Goal: Transaction & Acquisition: Purchase product/service

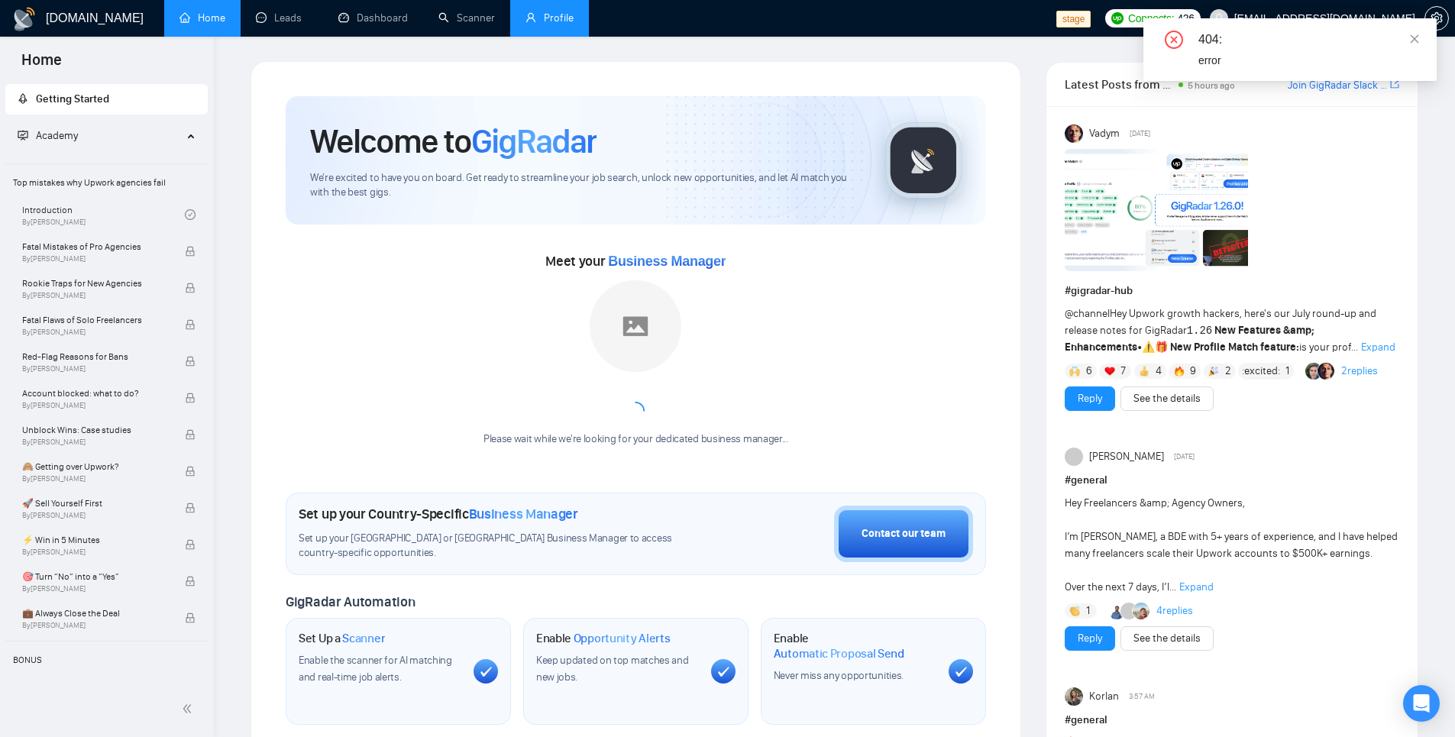
click at [553, 24] on link "Profile" at bounding box center [549, 17] width 48 height 13
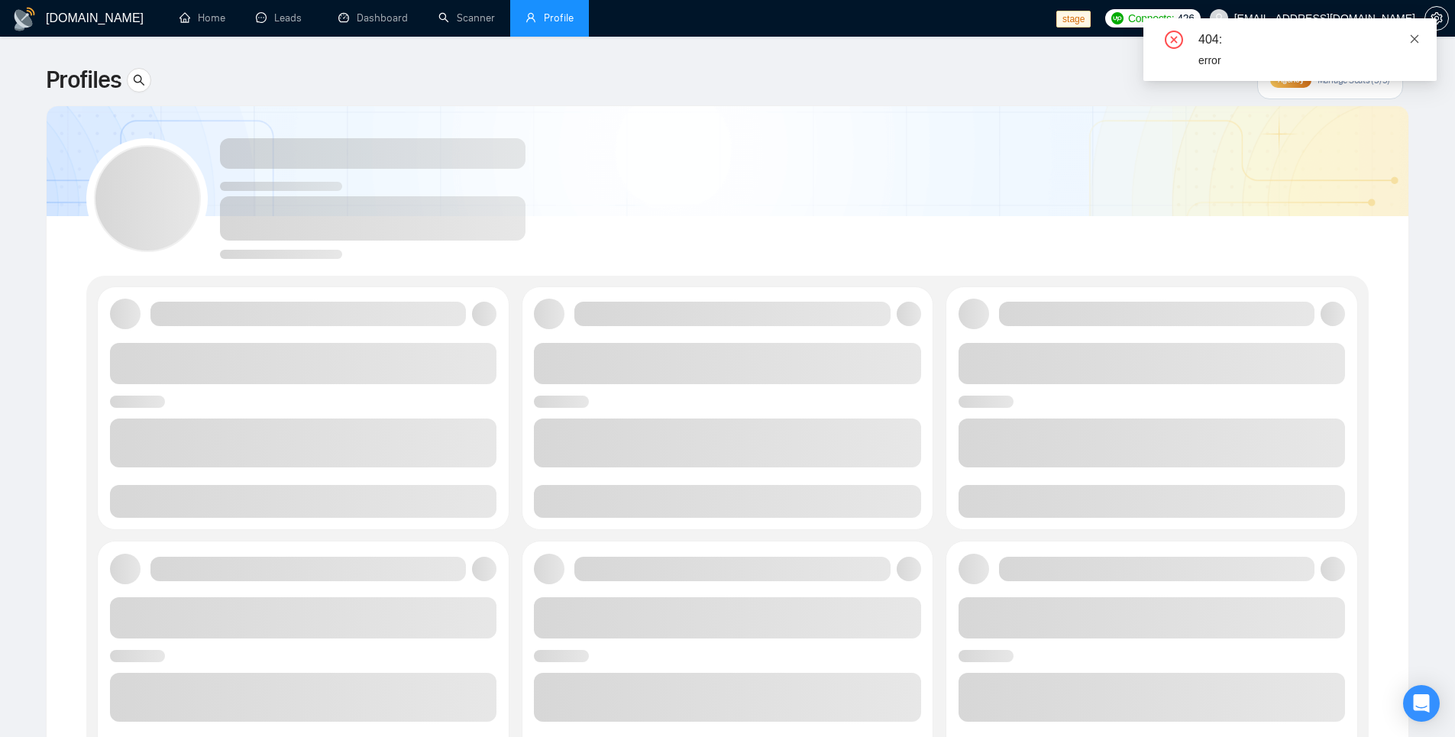
click at [1418, 41] on icon "close" at bounding box center [1415, 38] width 8 height 8
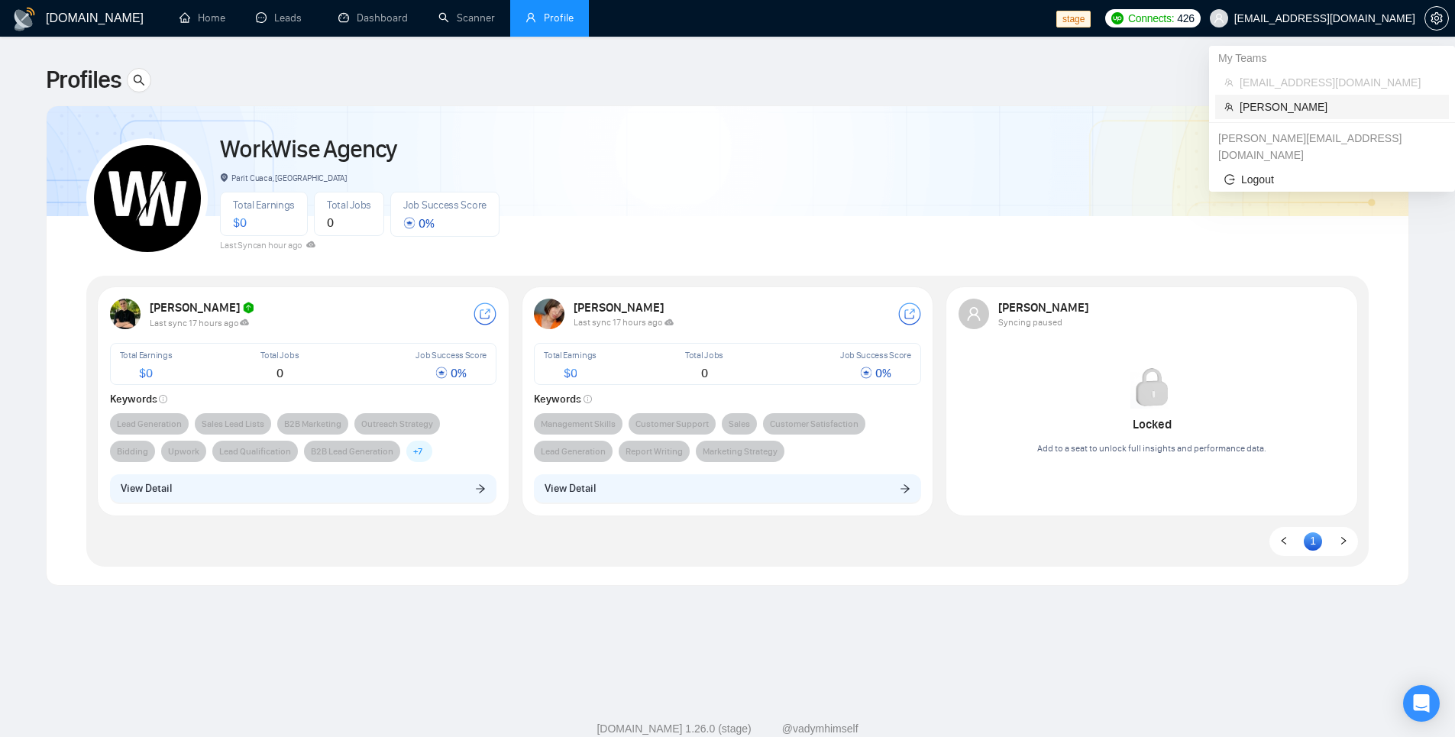
click at [1283, 108] on span "[PERSON_NAME]" at bounding box center [1340, 107] width 200 height 17
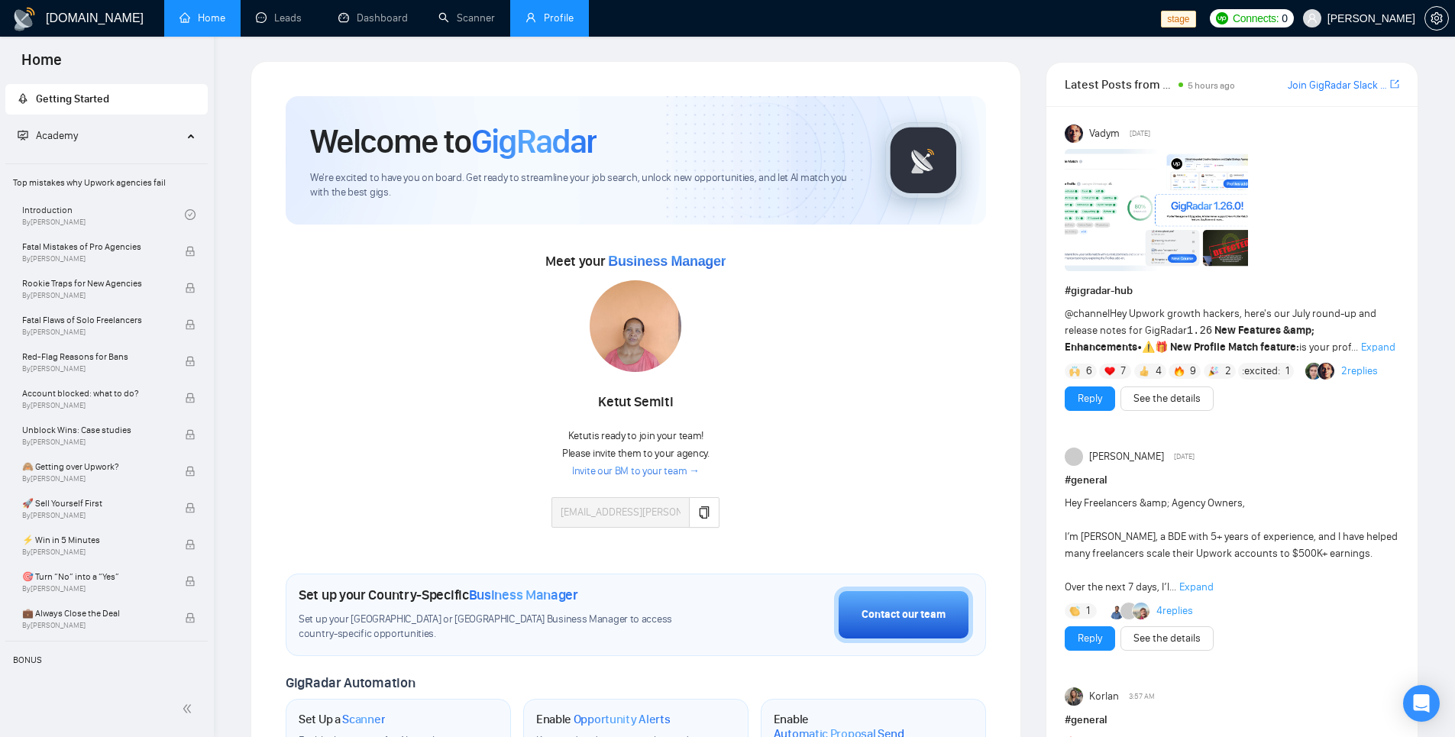
click at [589, 23] on ul "Home Leads Dashboard Scanner Profile" at bounding box center [655, 18] width 993 height 37
click at [573, 24] on link "Profile" at bounding box center [549, 17] width 48 height 13
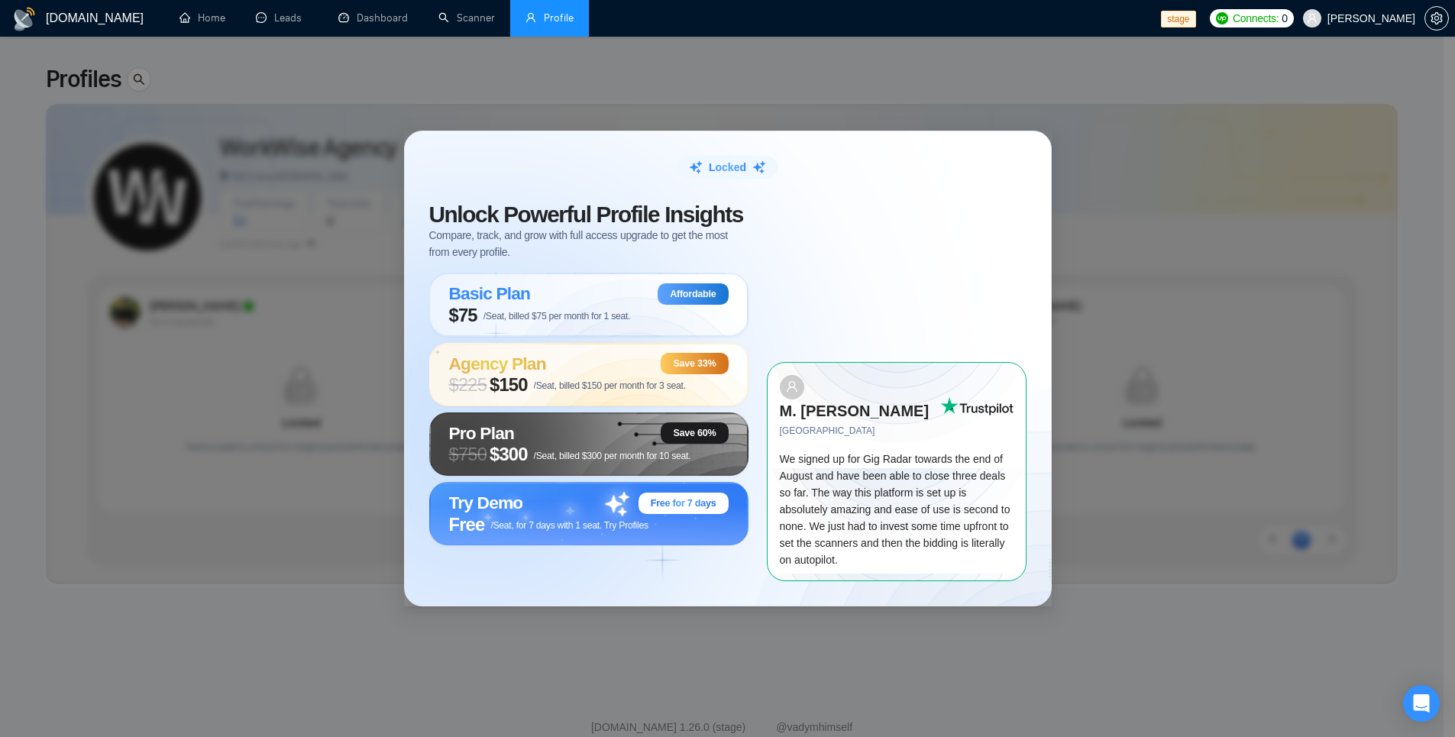
click at [723, 90] on div "Locked Unlock Powerful Profile Insights Compare, track, and grow with full acce…" at bounding box center [727, 368] width 1455 height 737
click at [977, 91] on div "Locked Unlock Powerful Profile Insights Compare, track, and grow with full acce…" at bounding box center [727, 368] width 1455 height 737
click at [490, 155] on div "Locked Unlock Powerful Profile Insights Compare, track, and grow with full acce…" at bounding box center [728, 368] width 646 height 474
click at [510, 531] on span "/Seat, for 7 days with 1 seat. Try Profiles" at bounding box center [568, 525] width 157 height 11
click at [532, 107] on div "Locked Unlock Powerful Profile Insights Compare, track, and grow with full acce…" at bounding box center [727, 368] width 1455 height 737
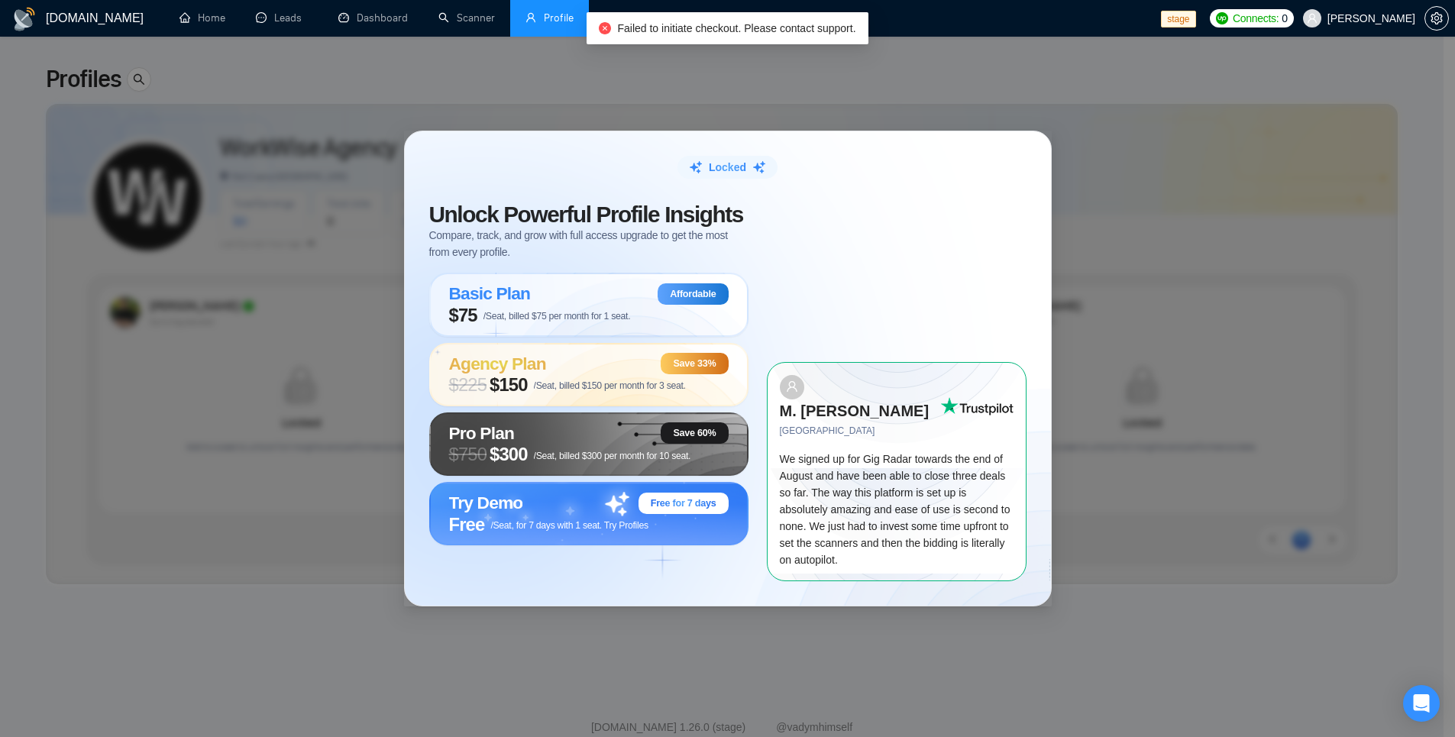
click at [1082, 112] on div "Locked Unlock Powerful Profile Insights Compare, track, and grow with full acce…" at bounding box center [727, 368] width 1455 height 737
click at [1193, 97] on div "Locked Unlock Powerful Profile Insights Compare, track, and grow with full acce…" at bounding box center [727, 368] width 1455 height 737
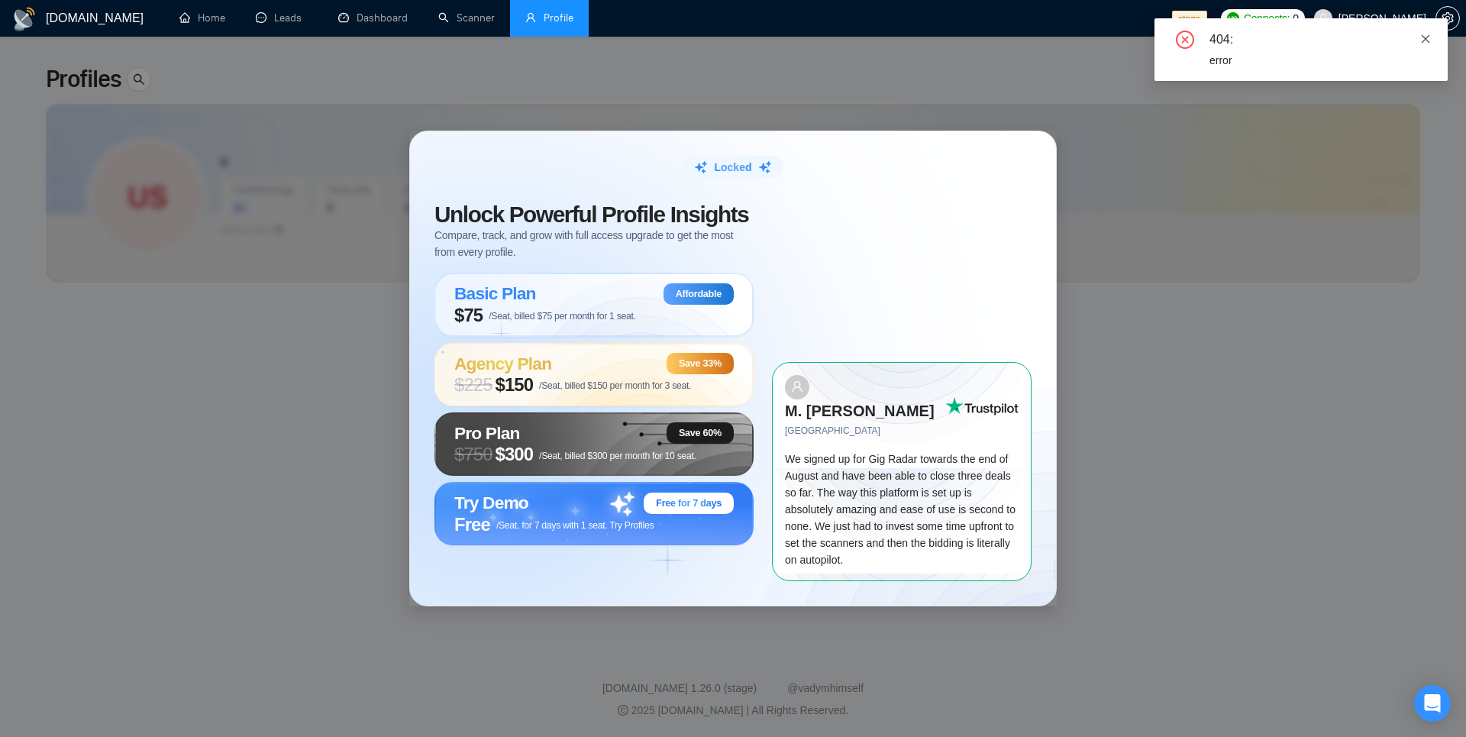
click at [1423, 33] on span at bounding box center [1426, 39] width 11 height 12
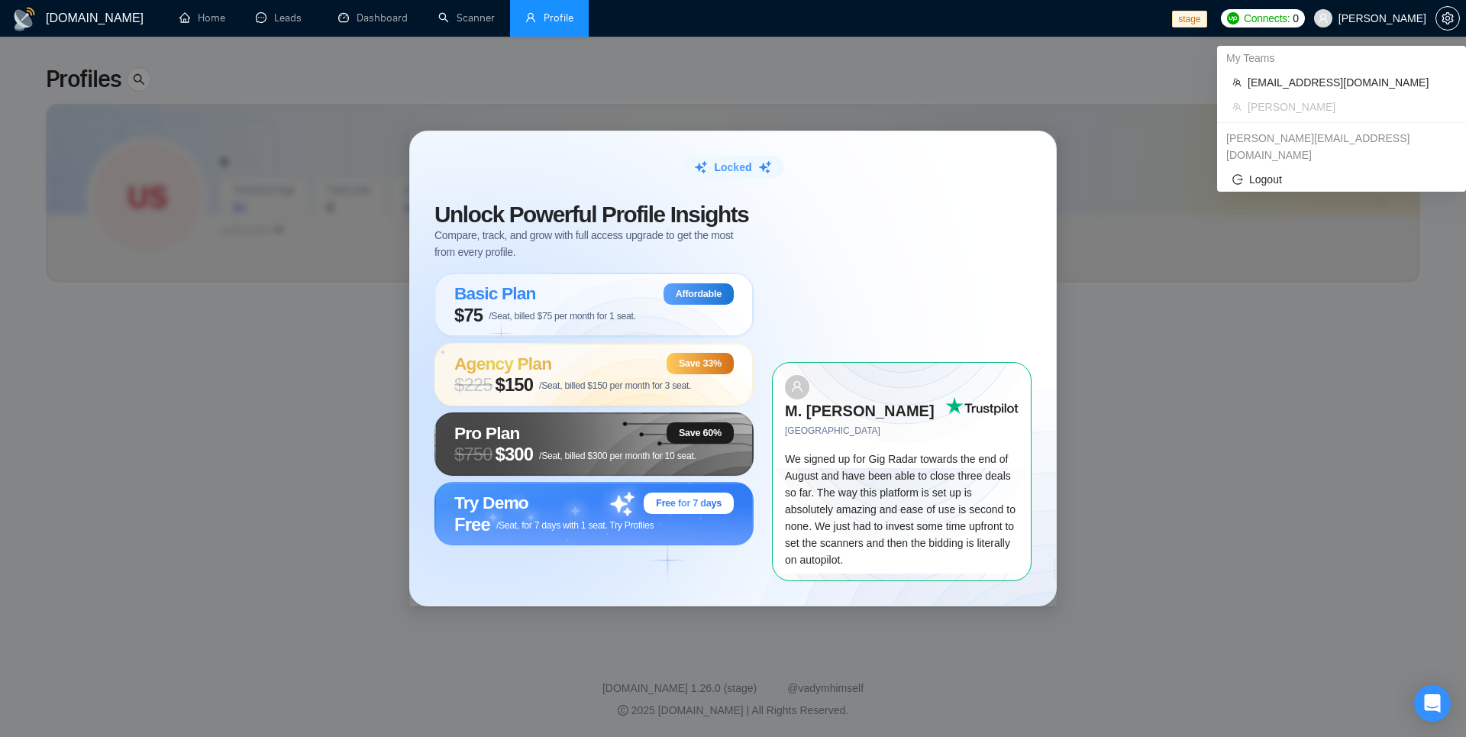
click at [1407, 18] on span "[PERSON_NAME]" at bounding box center [1383, 18] width 88 height 0
click at [1437, 19] on span "setting" at bounding box center [1448, 18] width 23 height 12
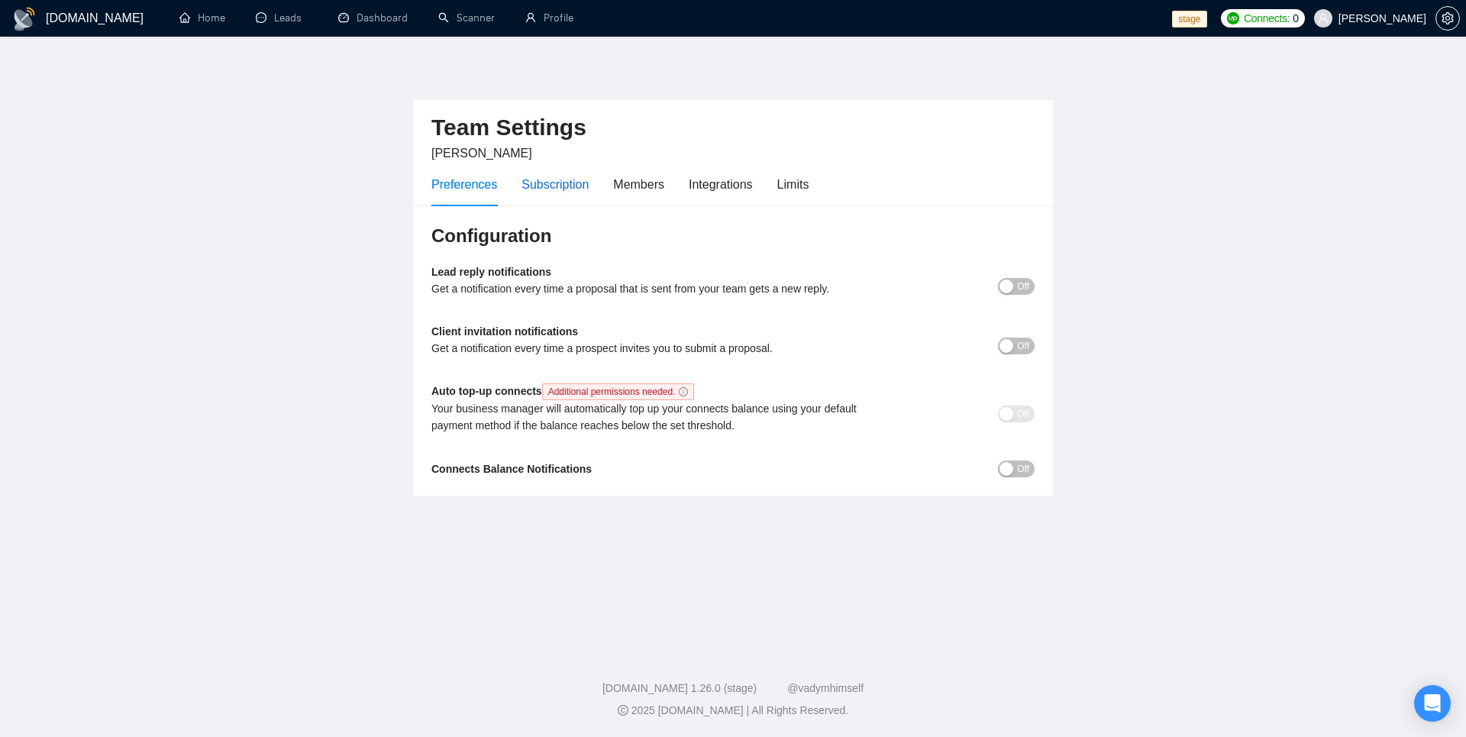
click at [567, 188] on div "Subscription" at bounding box center [555, 184] width 67 height 19
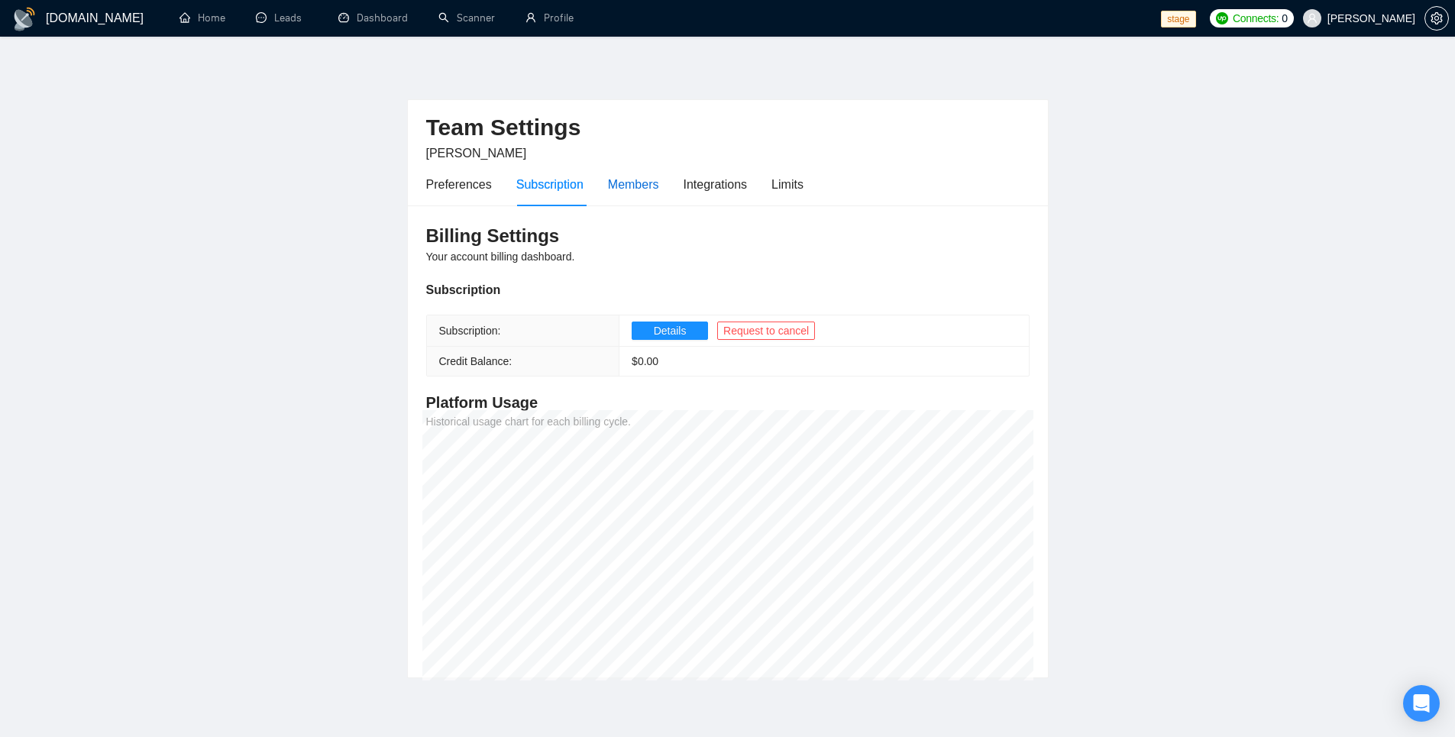
click at [645, 187] on div "Members" at bounding box center [633, 184] width 51 height 19
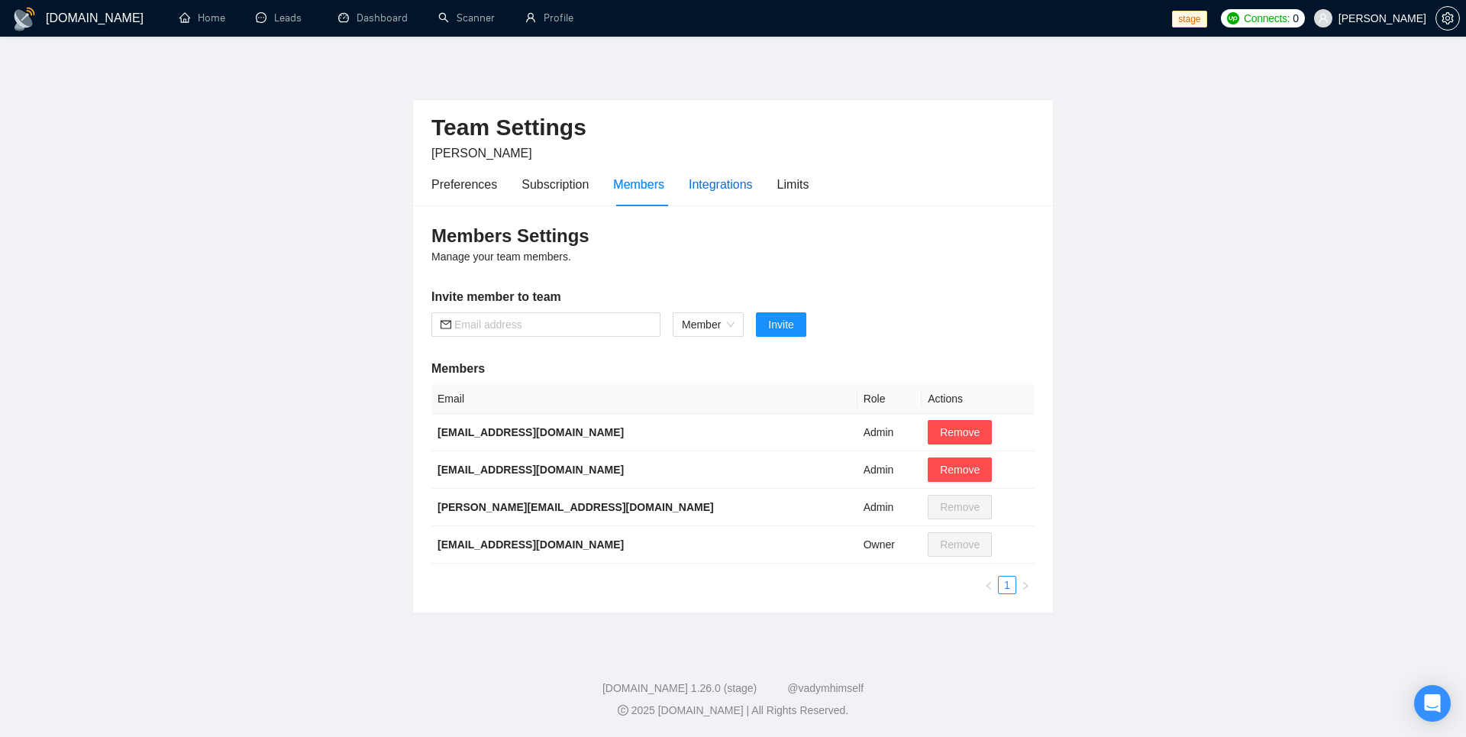
click at [726, 187] on div "Integrations" at bounding box center [721, 184] width 64 height 19
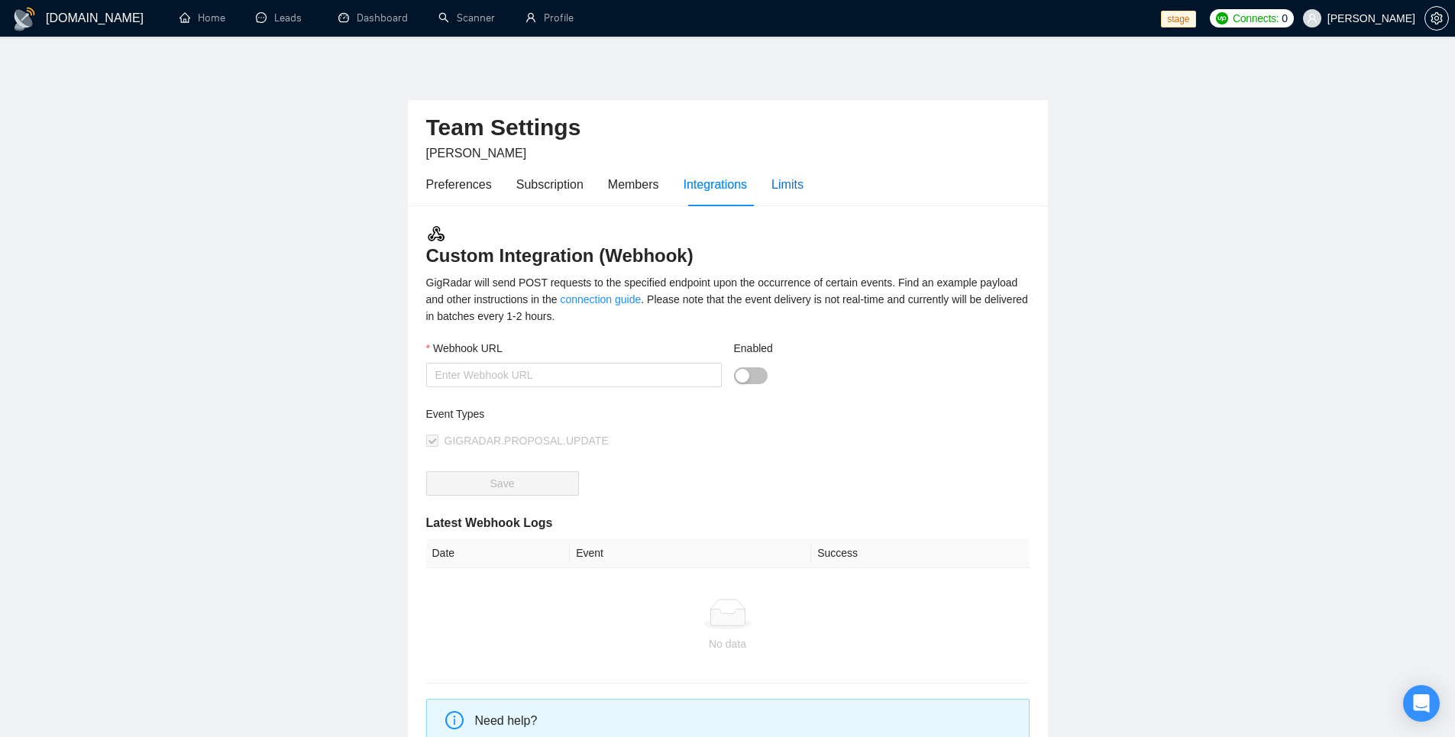
click at [793, 186] on div "Limits" at bounding box center [787, 184] width 32 height 19
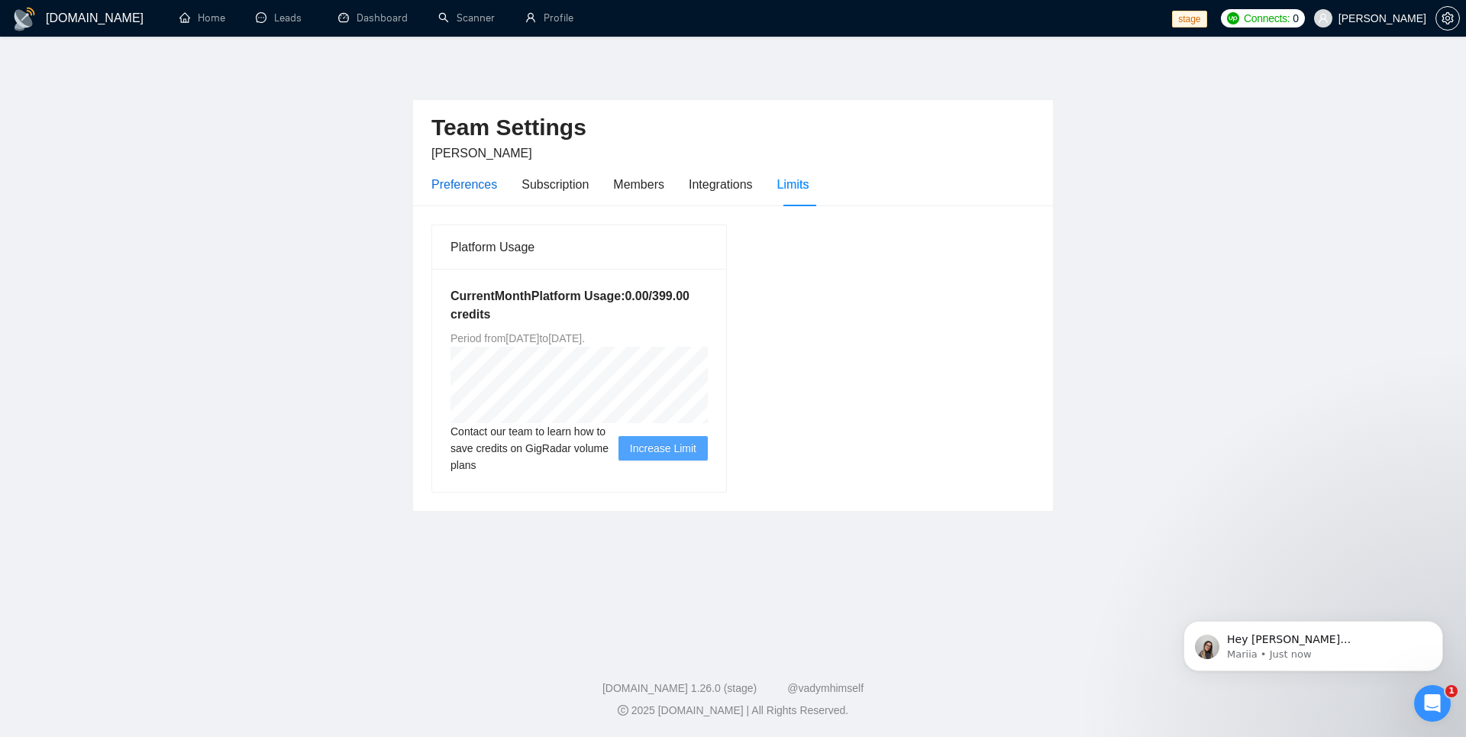
click at [470, 184] on div "Preferences" at bounding box center [465, 184] width 66 height 19
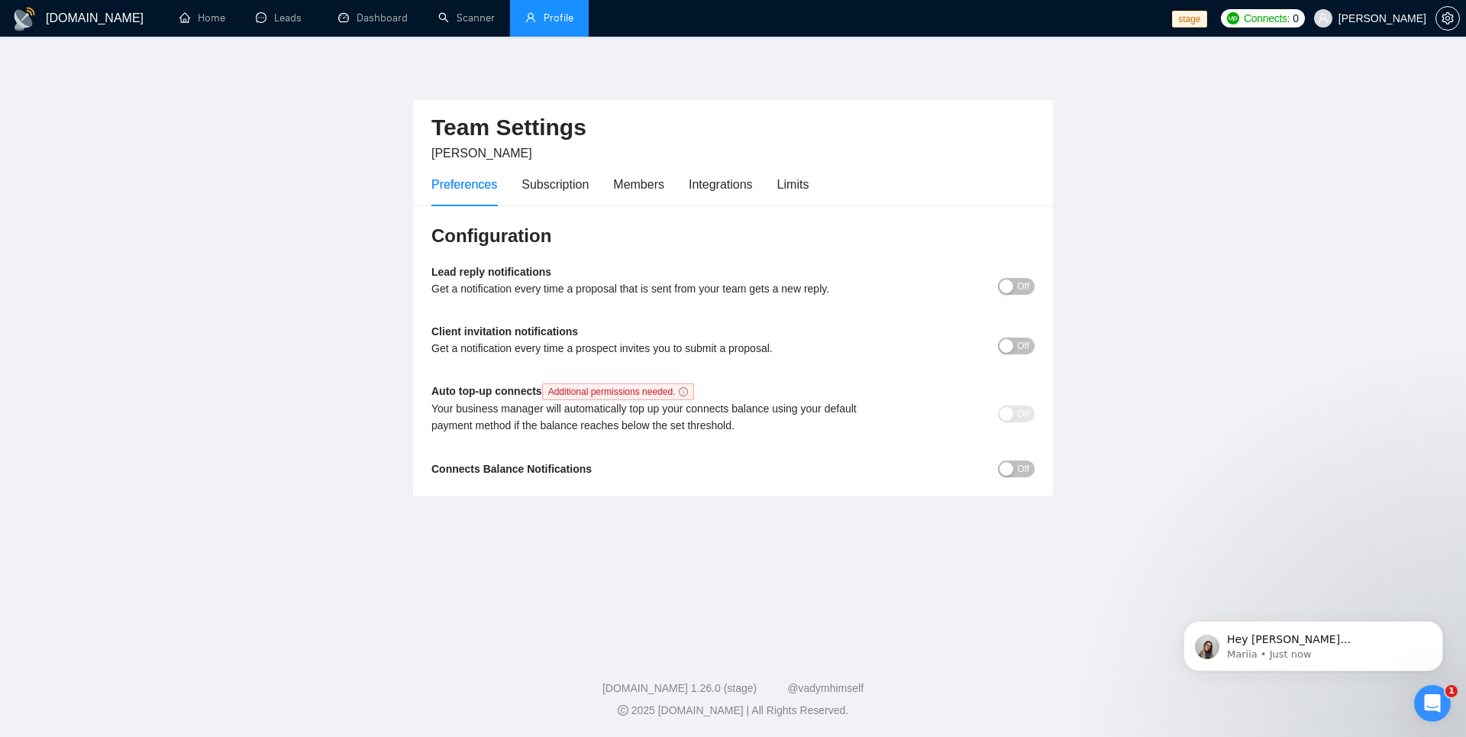
click at [567, 17] on link "Profile" at bounding box center [549, 17] width 48 height 13
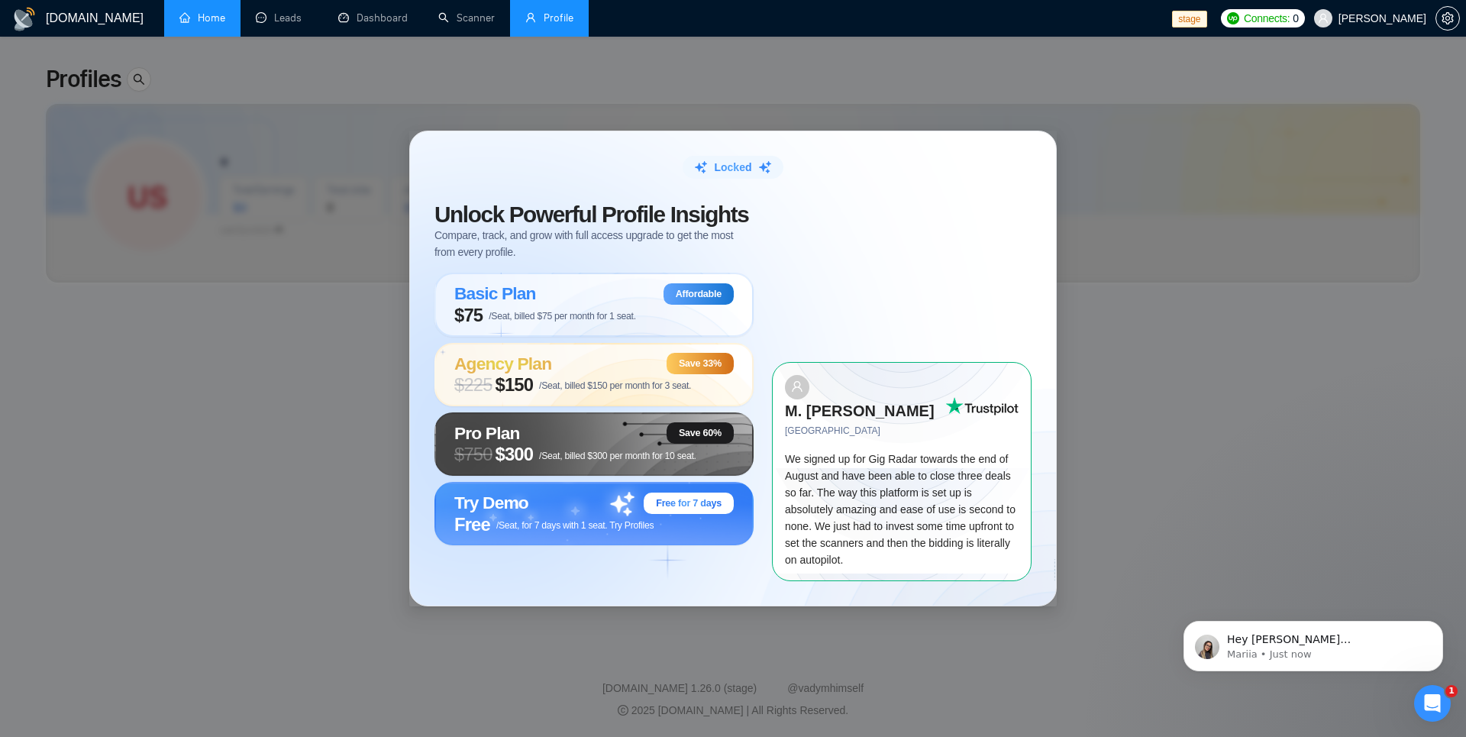
click at [218, 15] on link "Home" at bounding box center [202, 17] width 46 height 13
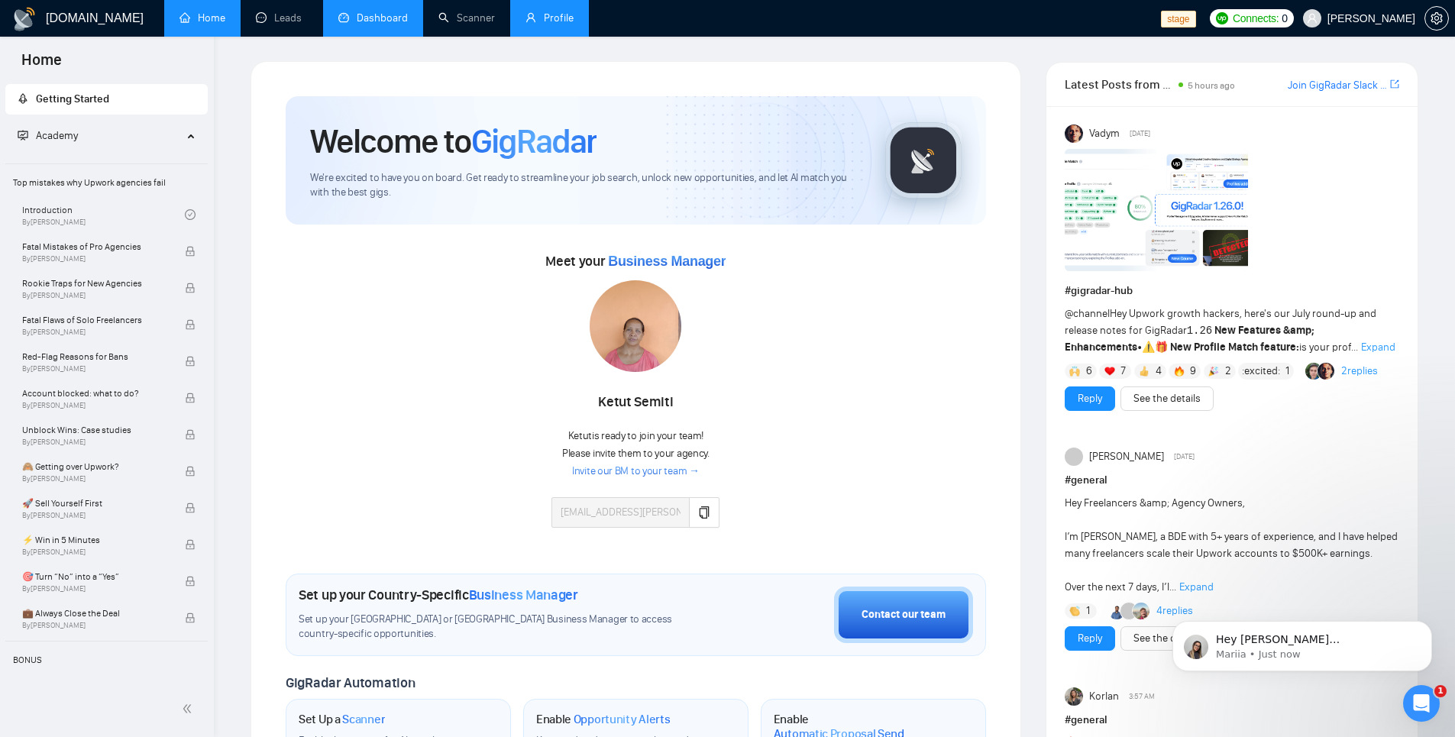
click at [365, 16] on link "Dashboard" at bounding box center [373, 17] width 70 height 13
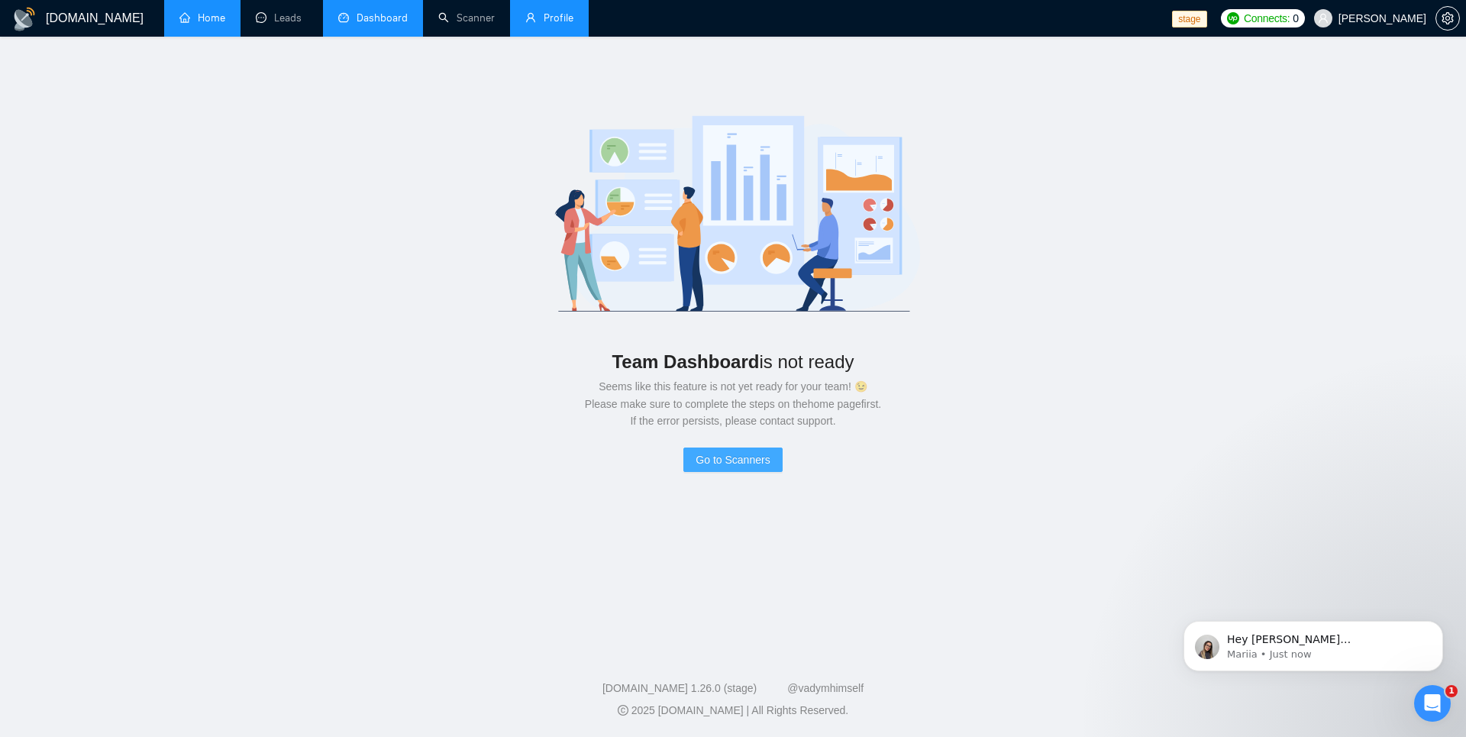
click at [726, 457] on span "Go to Scanners" at bounding box center [733, 459] width 74 height 17
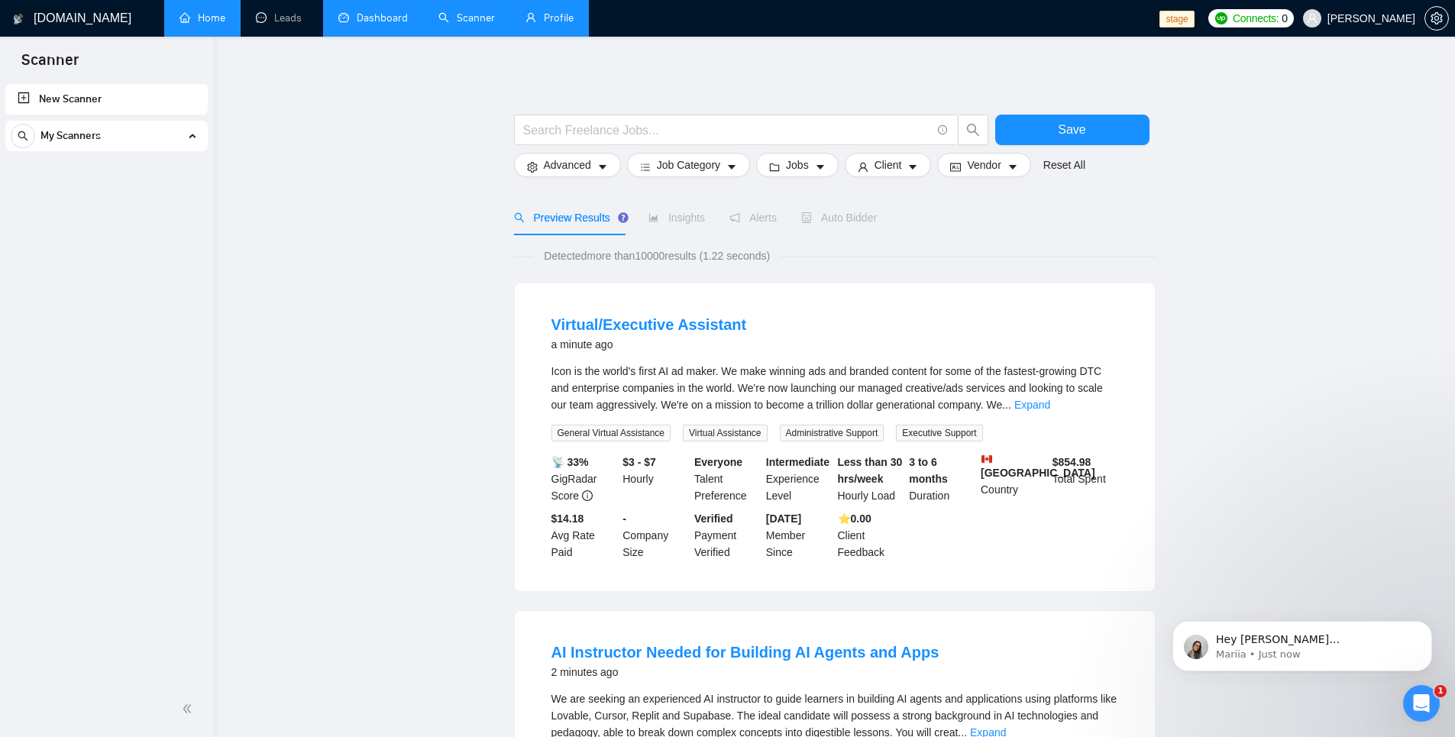
click at [209, 15] on link "Home" at bounding box center [202, 17] width 46 height 13
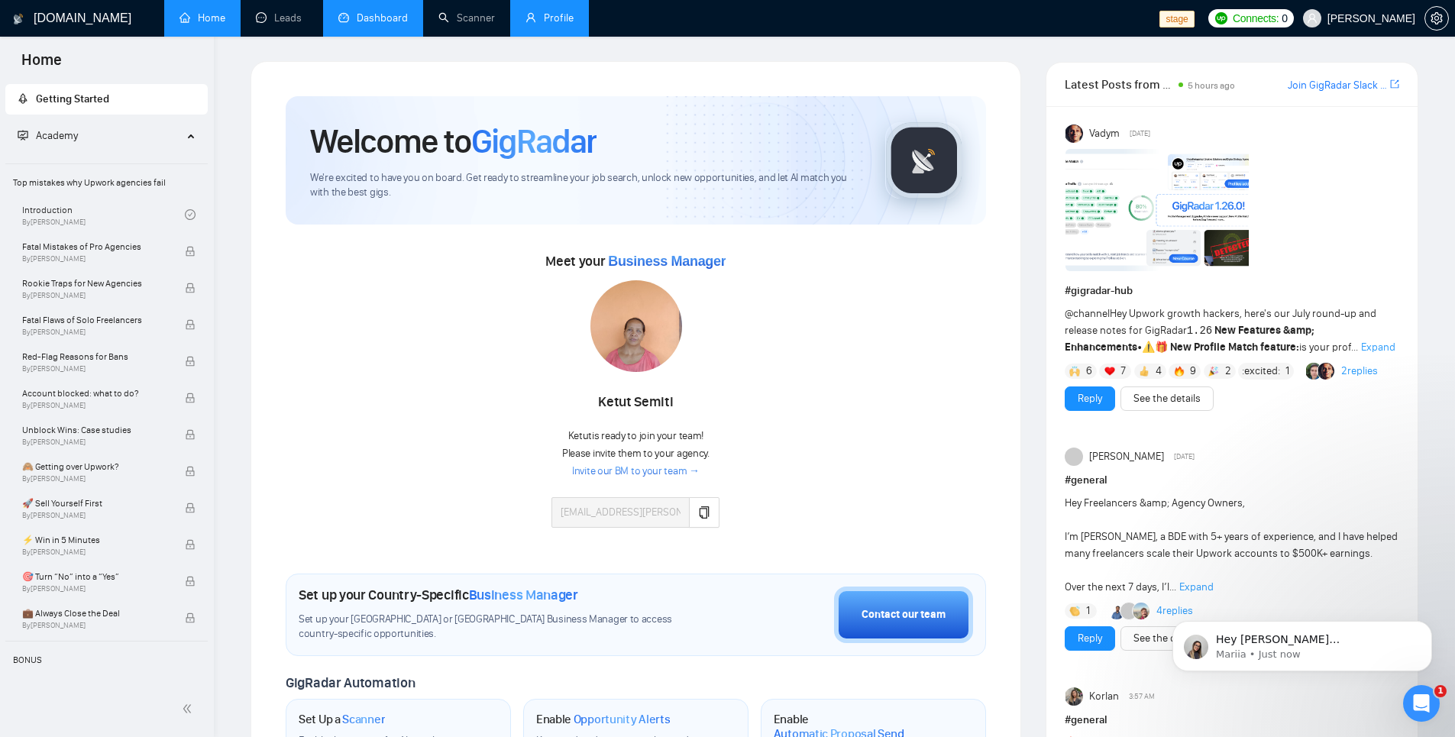
click at [644, 473] on link "Invite our BM to your team →" at bounding box center [636, 471] width 128 height 15
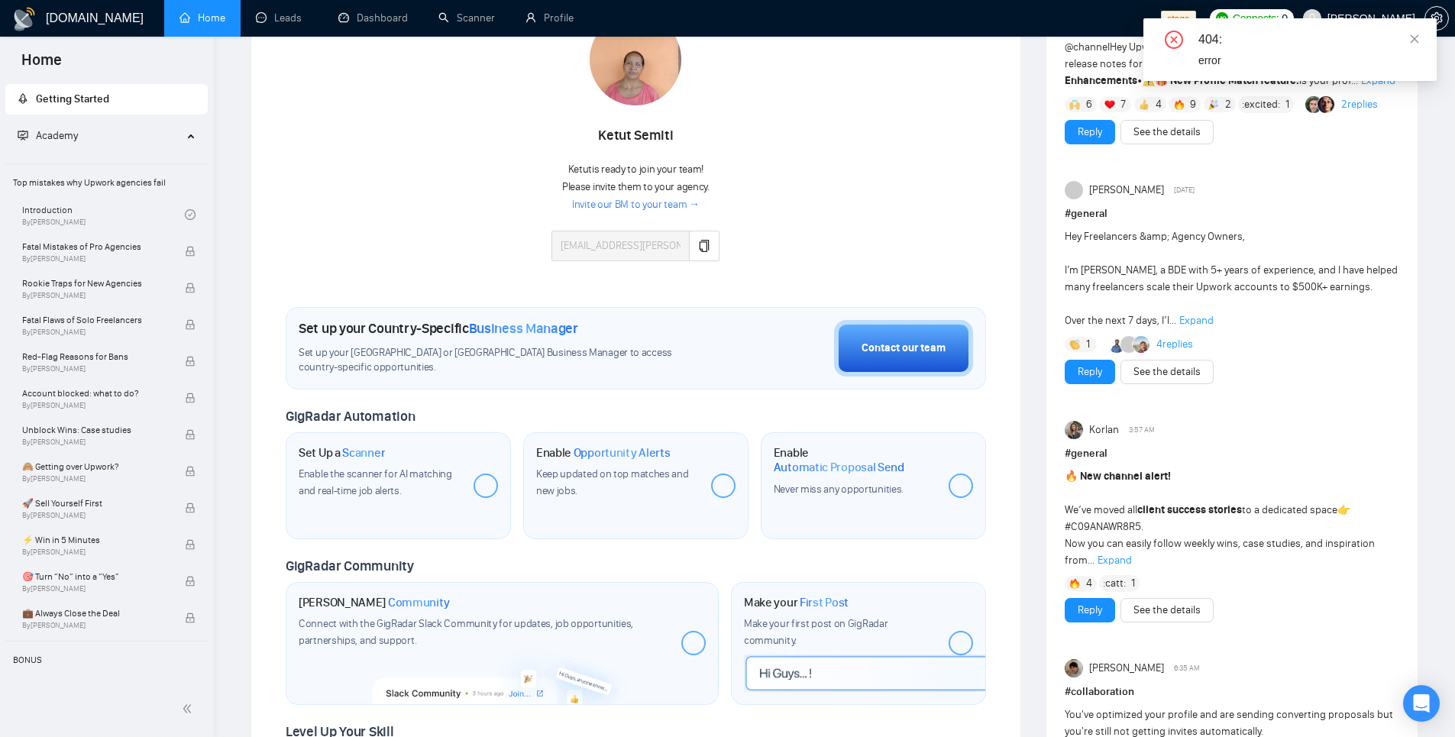
scroll to position [2, 0]
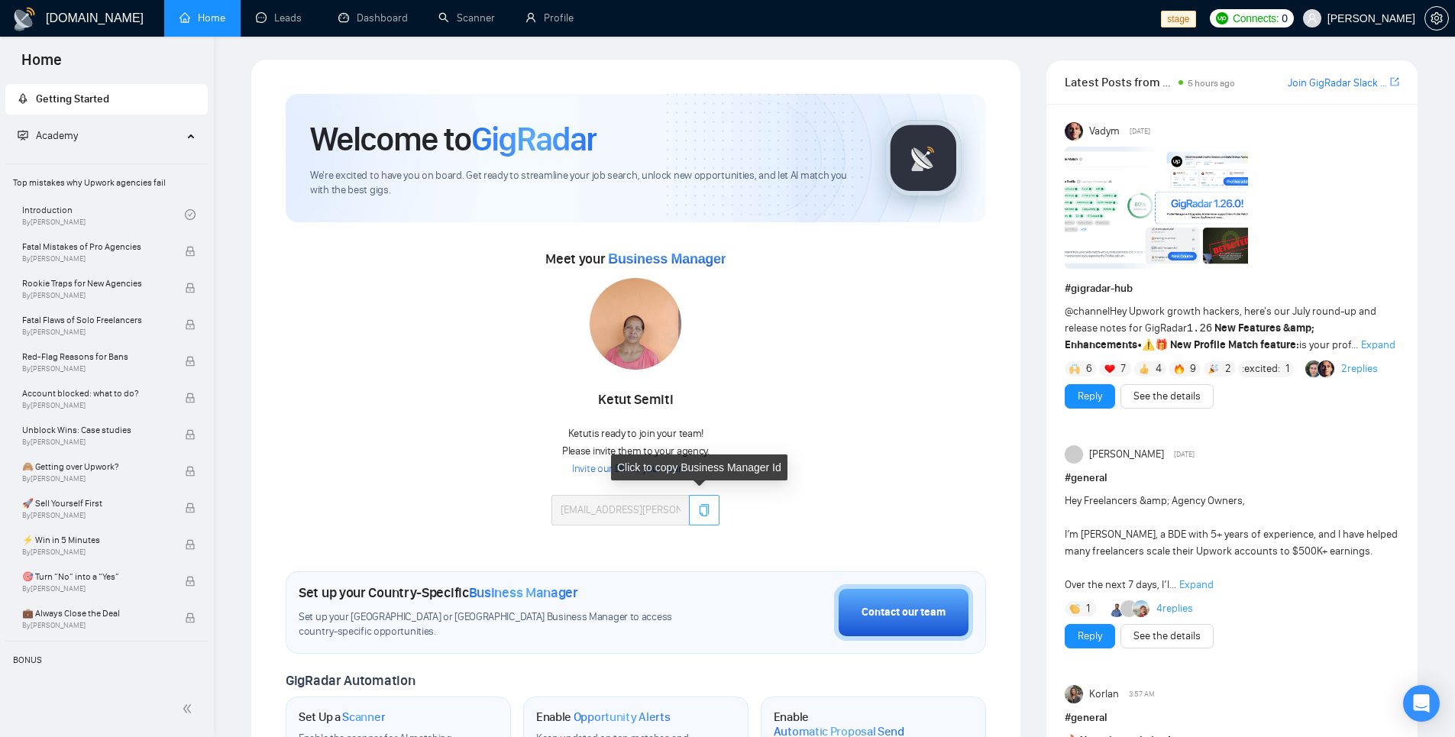
click at [704, 514] on icon "copy" at bounding box center [705, 510] width 10 height 12
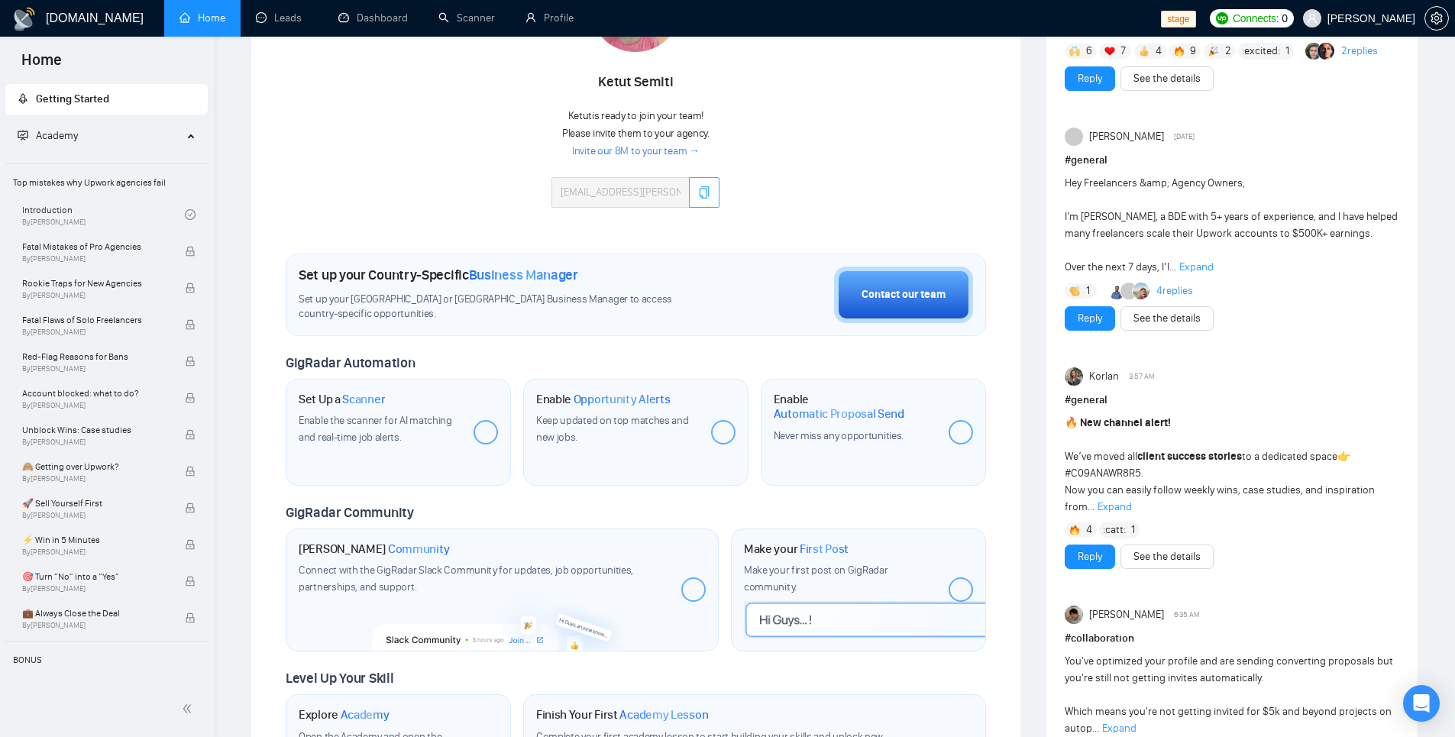
scroll to position [241, 0]
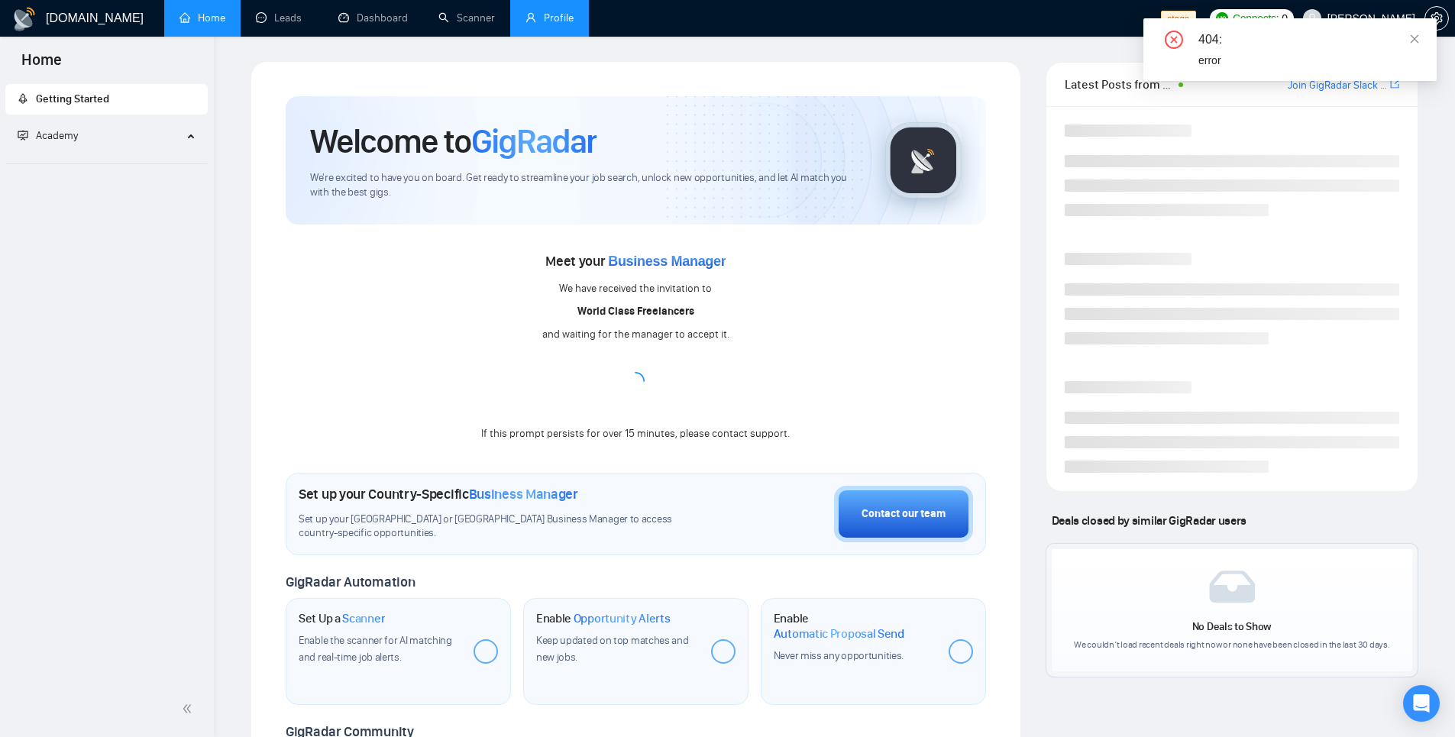
click at [545, 19] on link "Profile" at bounding box center [549, 17] width 48 height 13
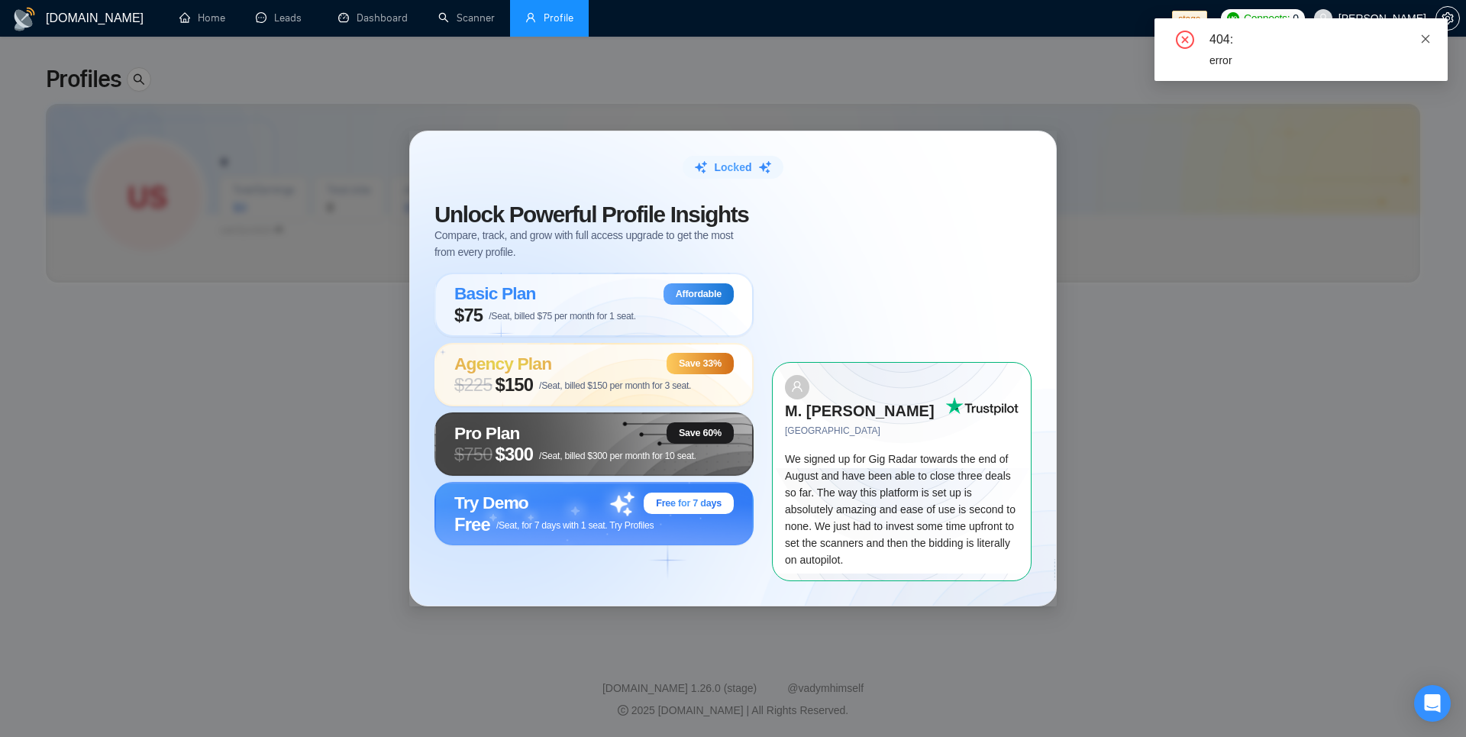
click at [1424, 42] on icon "close" at bounding box center [1426, 39] width 11 height 11
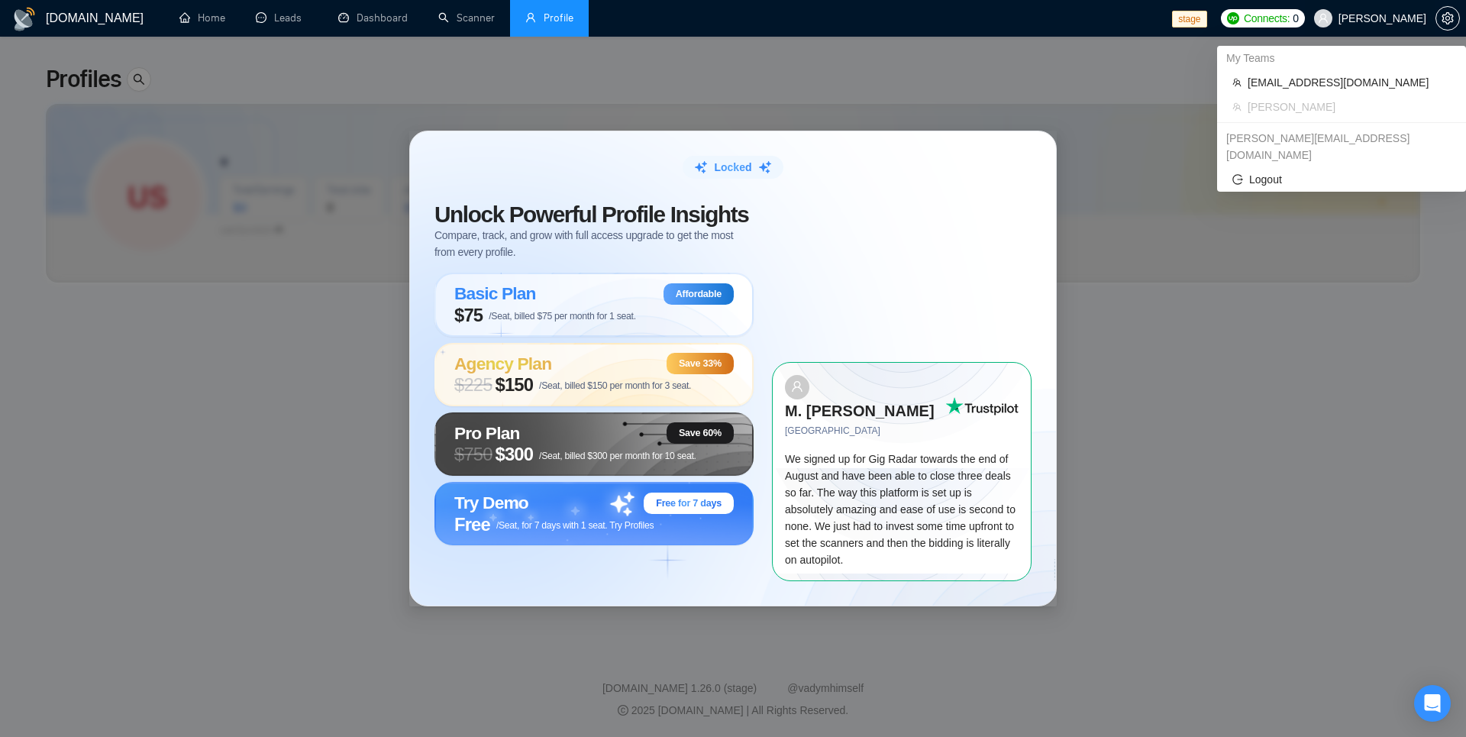
click at [1389, 18] on span "[PERSON_NAME]" at bounding box center [1383, 18] width 88 height 0
click at [1070, 88] on div "Locked Unlock Powerful Profile Insights Compare, track, and grow with full acce…" at bounding box center [733, 368] width 1466 height 737
